Goal: Information Seeking & Learning: Learn about a topic

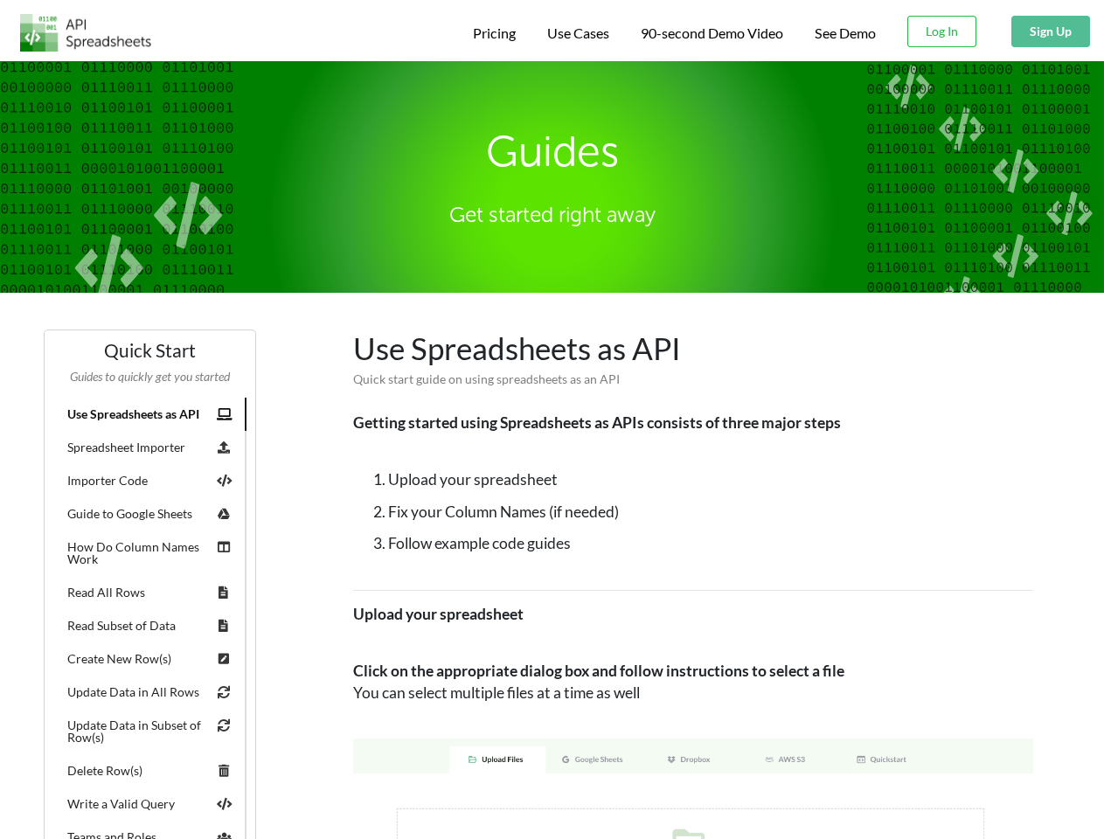
click at [491, 33] on span "Pricing" at bounding box center [494, 32] width 43 height 17
click at [576, 33] on span "Use Cases" at bounding box center [578, 32] width 62 height 17
click at [711, 33] on span "90-second Demo Video" at bounding box center [712, 33] width 142 height 14
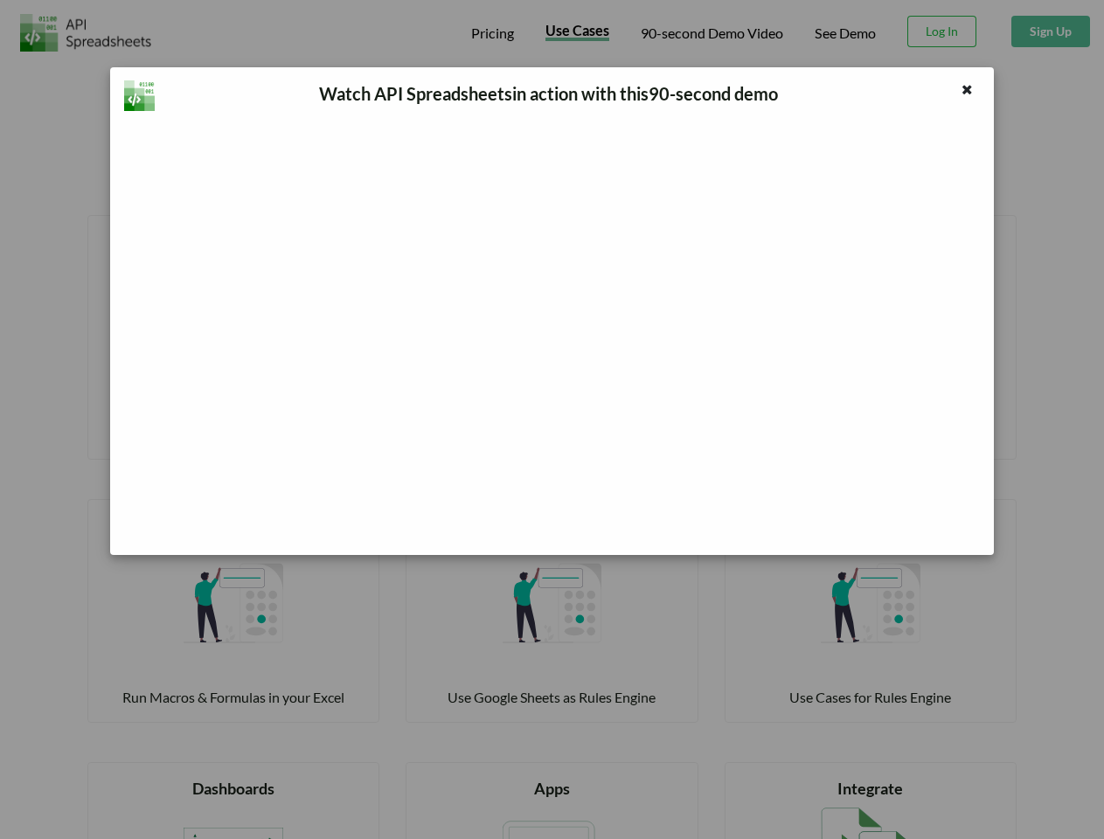
click at [942, 31] on div "Watch API Spreadsheets in action with this 90 -second demo" at bounding box center [552, 419] width 1104 height 839
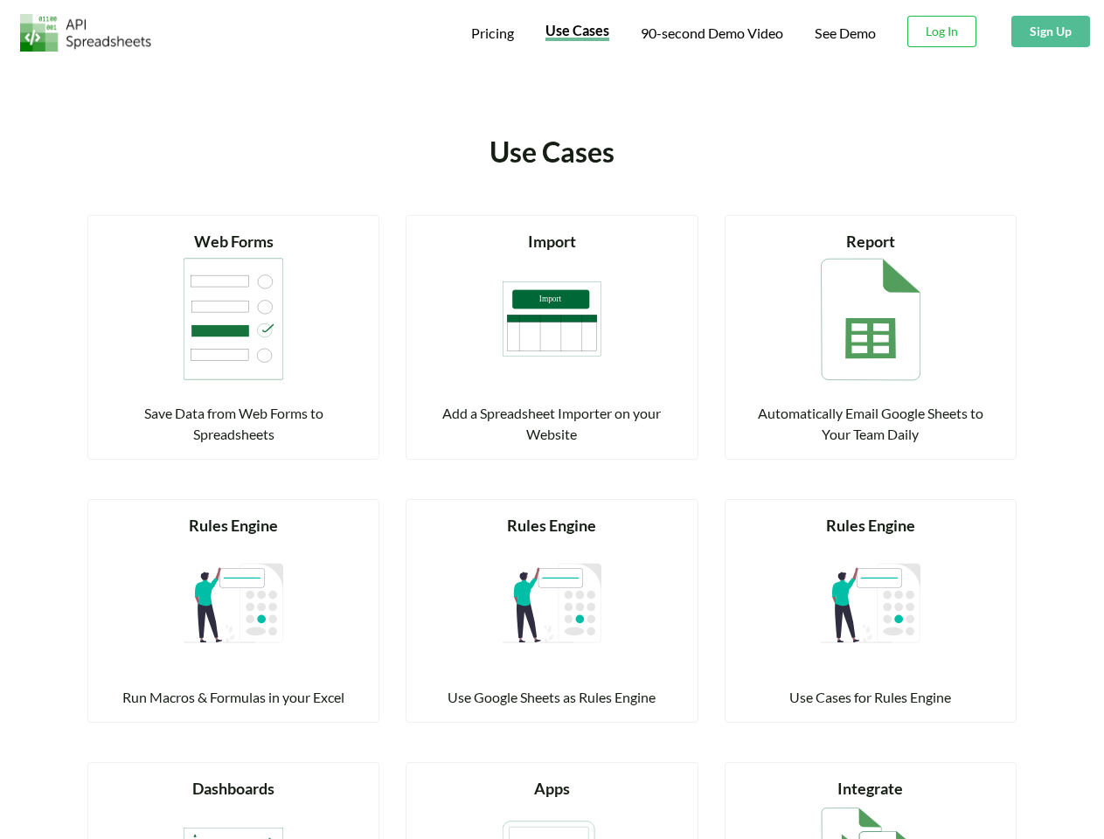
click at [1050, 31] on button "Sign Up" at bounding box center [1050, 31] width 79 height 31
click at [149, 514] on div "Rules Engine" at bounding box center [233, 526] width 248 height 24
click at [224, 514] on div "Rules Engine" at bounding box center [233, 526] width 248 height 24
click at [149, 514] on div "Rules Engine Run Macros & Formulas in your Excel" at bounding box center [233, 611] width 248 height 194
click at [224, 514] on div "Rules Engine Run Macros & Formulas in your Excel" at bounding box center [233, 611] width 248 height 194
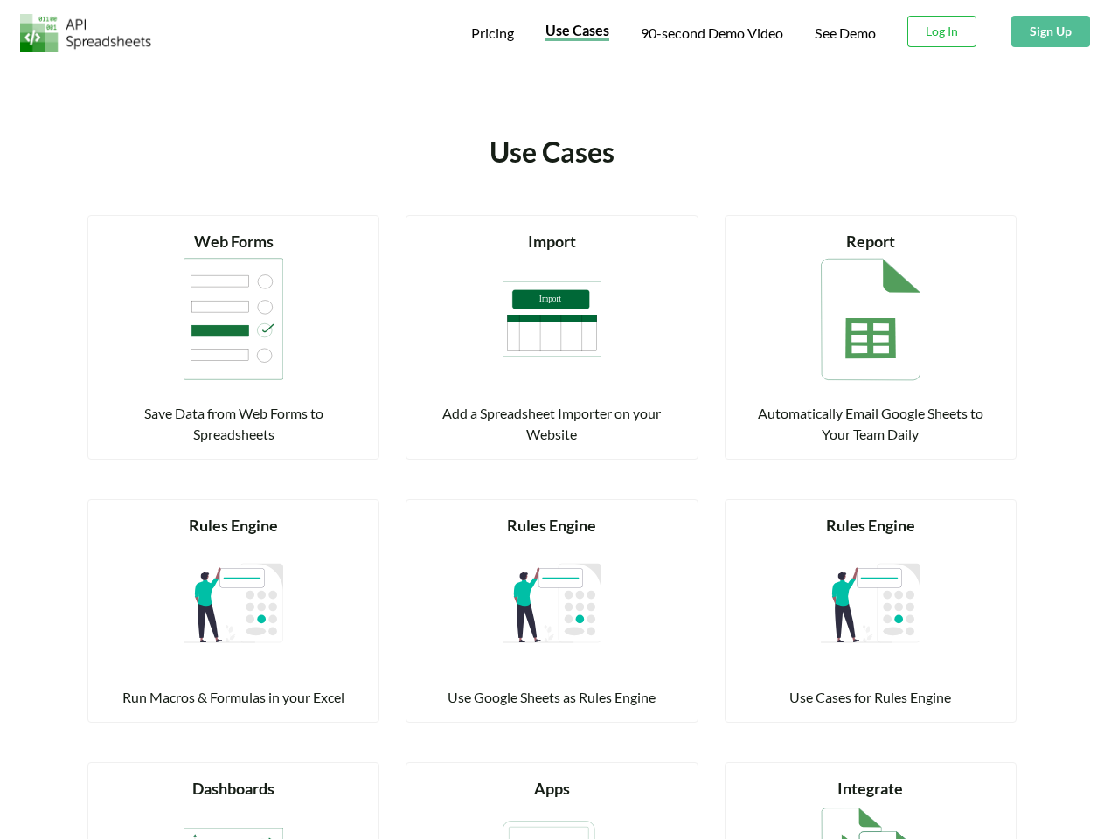
click at [149, 687] on div "Run Macros & Formulas in your Excel" at bounding box center [233, 697] width 248 height 21
